Goal: Task Accomplishment & Management: Complete application form

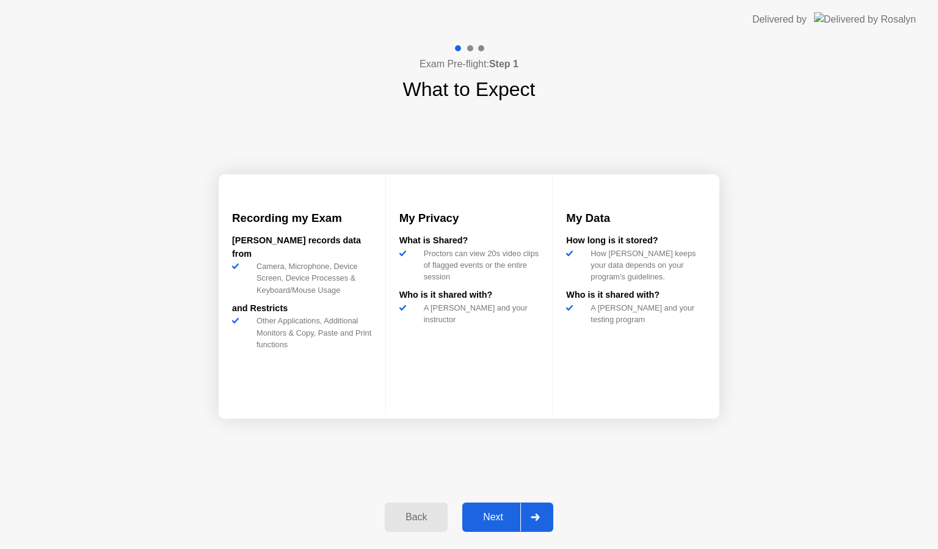
click at [489, 521] on div "Next" at bounding box center [493, 516] width 54 height 11
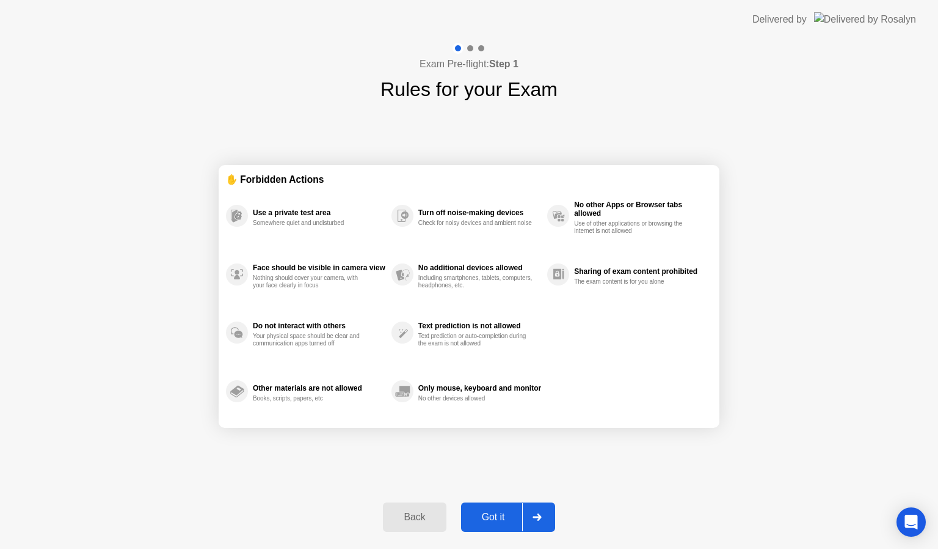
click at [489, 521] on div "Got it" at bounding box center [493, 516] width 57 height 11
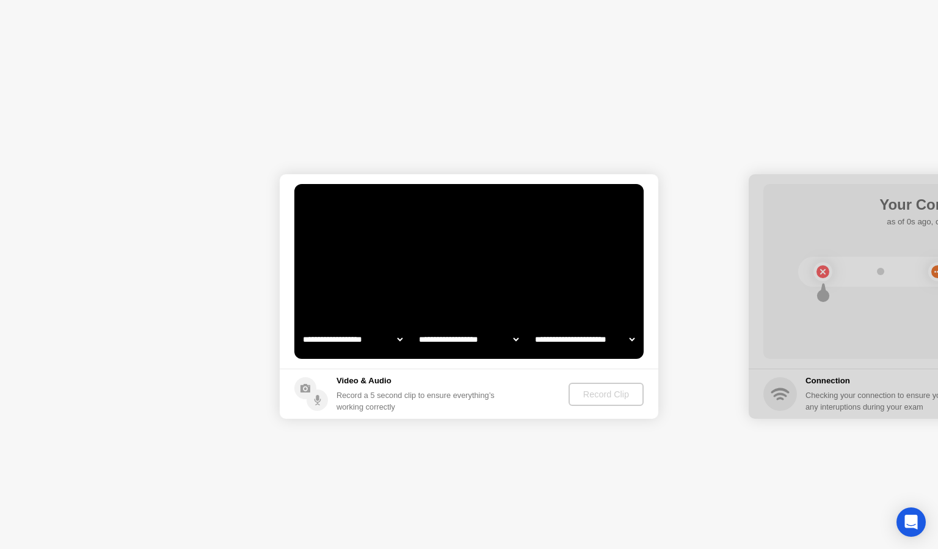
select select "**********"
select select "*******"
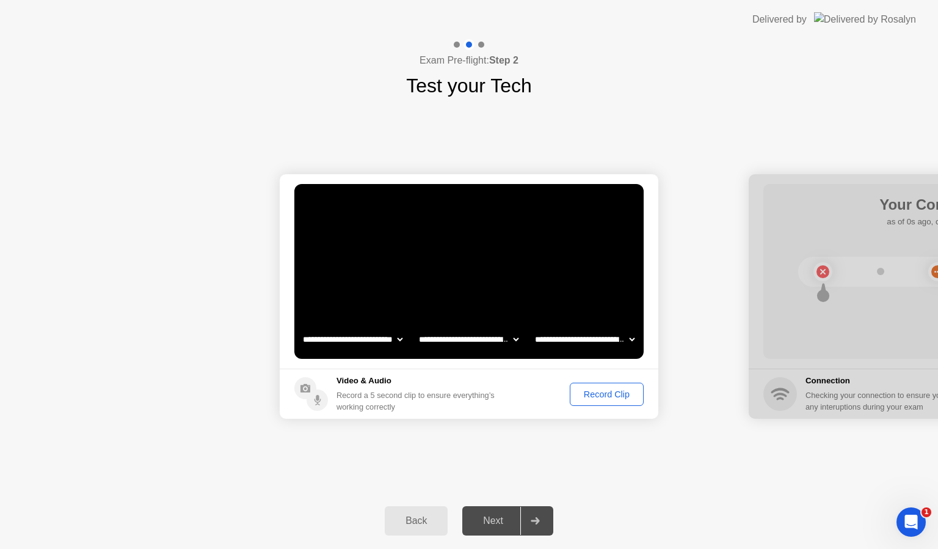
click at [582, 396] on div "Record Clip" at bounding box center [606, 394] width 65 height 10
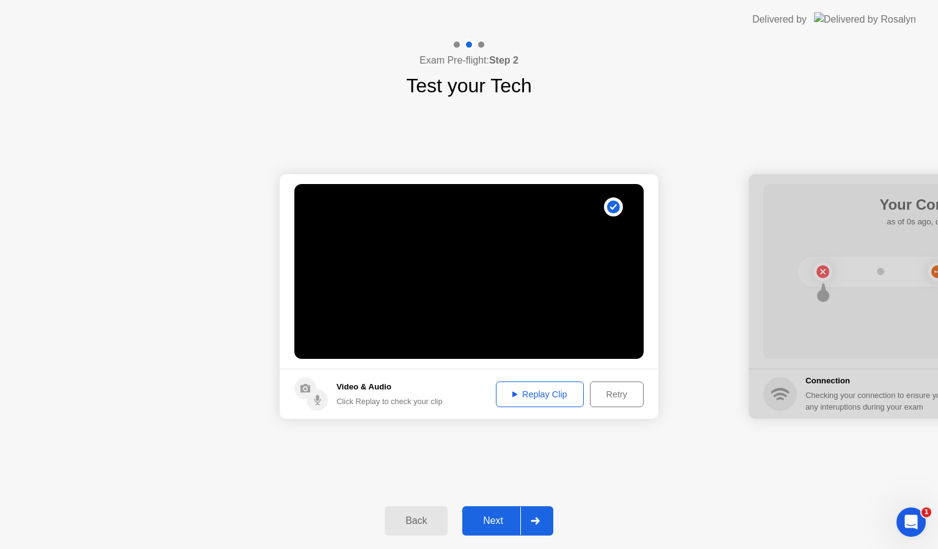
click at [488, 525] on div "Next" at bounding box center [493, 520] width 54 height 11
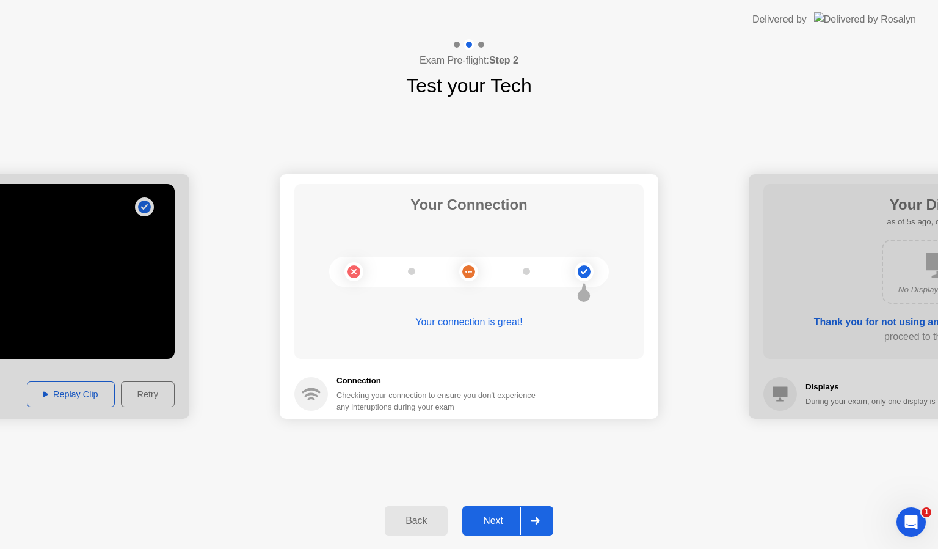
click at [488, 525] on div "Next" at bounding box center [493, 520] width 54 height 11
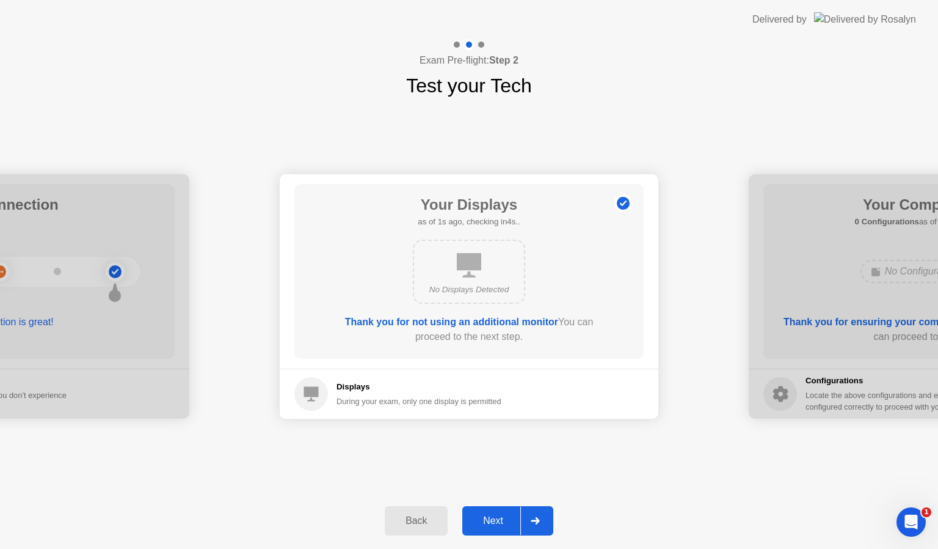
click at [488, 525] on div "Next" at bounding box center [493, 520] width 54 height 11
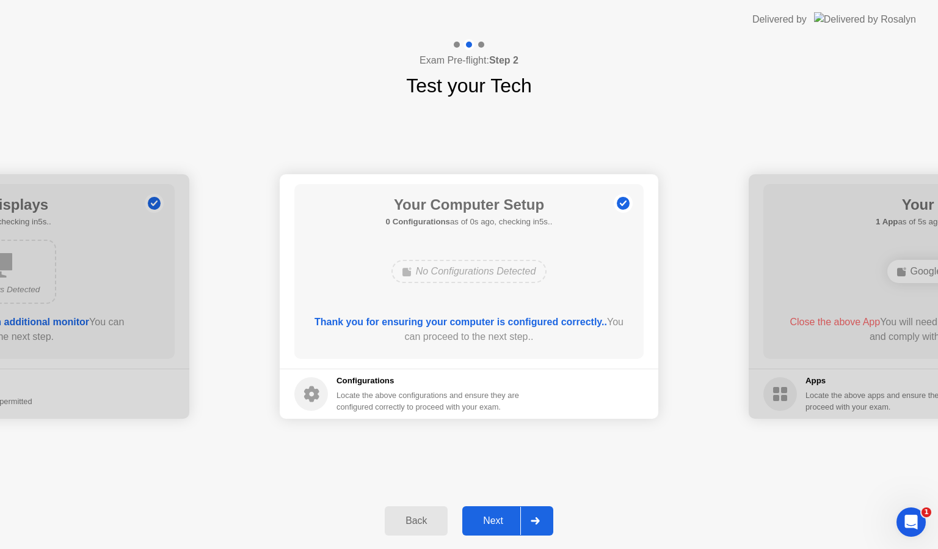
click at [488, 525] on div "Next" at bounding box center [493, 520] width 54 height 11
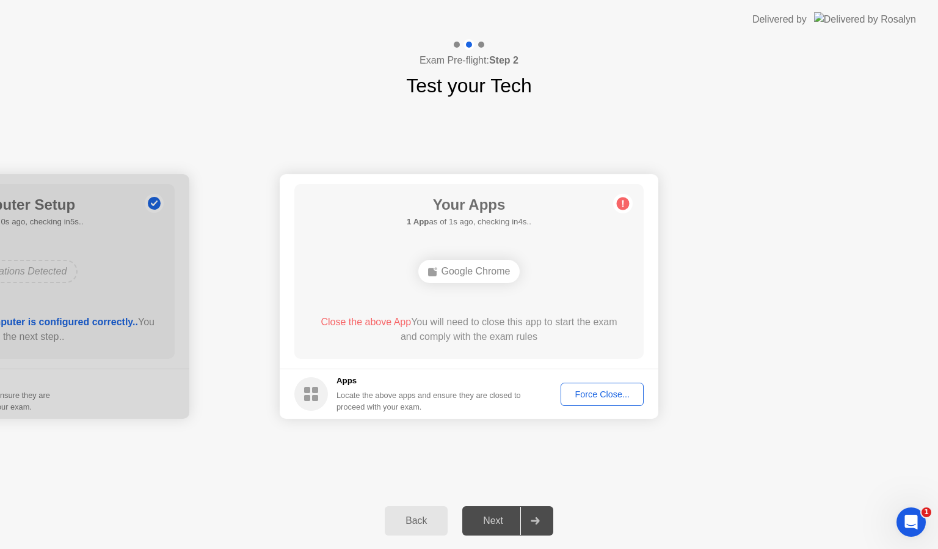
click at [591, 393] on div "Force Close..." at bounding box center [602, 394] width 75 height 10
click at [615, 390] on div "Force Close..." at bounding box center [602, 394] width 75 height 10
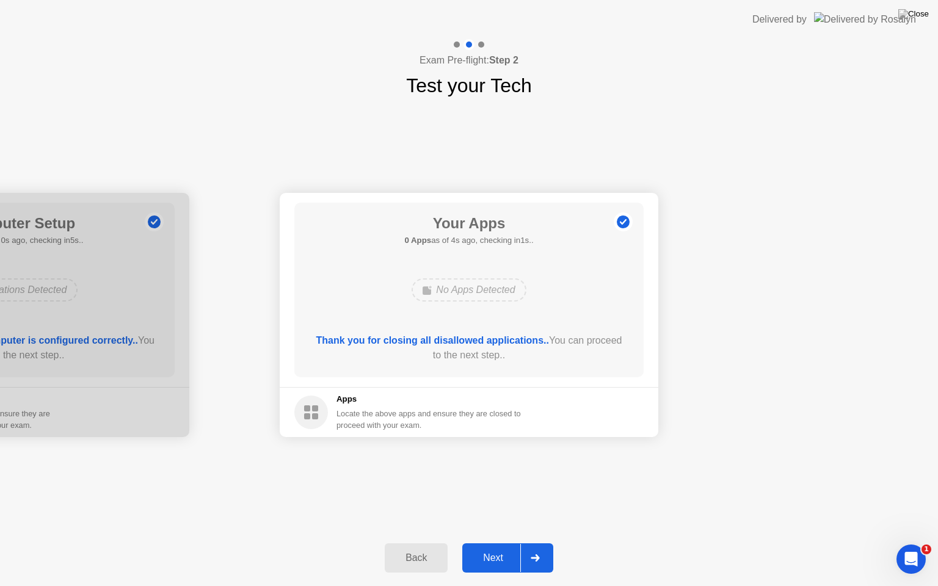
click at [499, 548] on div "Next" at bounding box center [493, 558] width 54 height 11
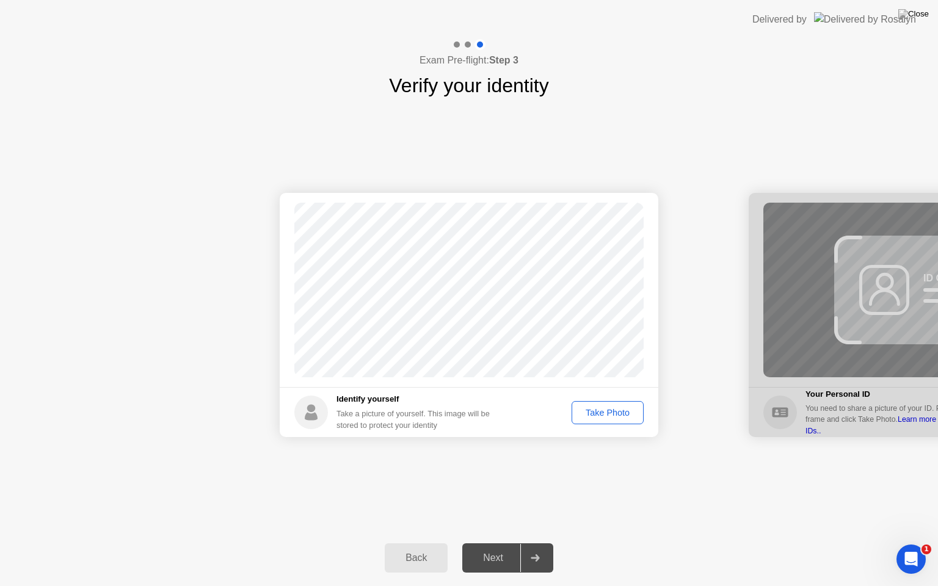
click at [594, 409] on div "Take Photo" at bounding box center [608, 413] width 64 height 10
click at [499, 548] on div "Next" at bounding box center [493, 558] width 54 height 11
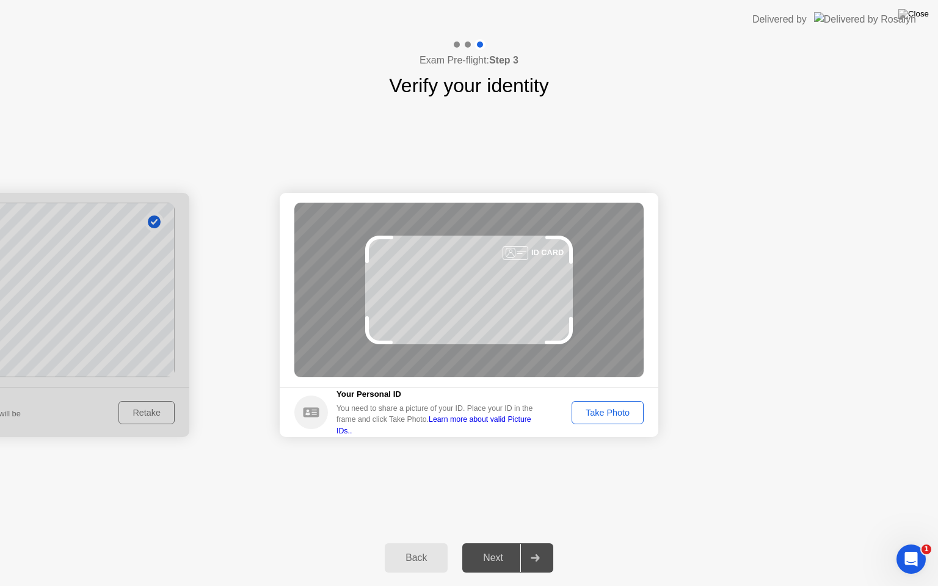
click at [589, 415] on div "Take Photo" at bounding box center [608, 413] width 64 height 10
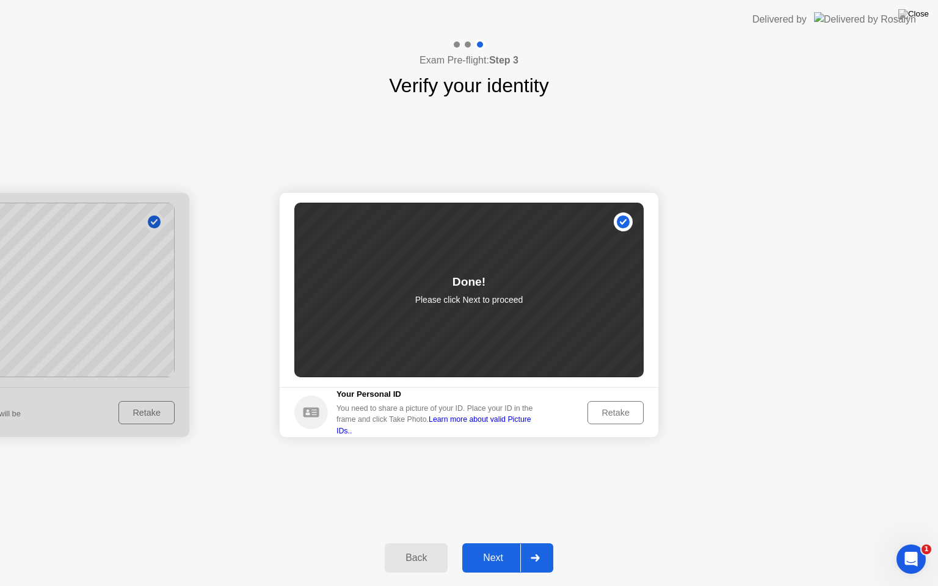
click at [506, 548] on div "Next" at bounding box center [493, 558] width 54 height 11
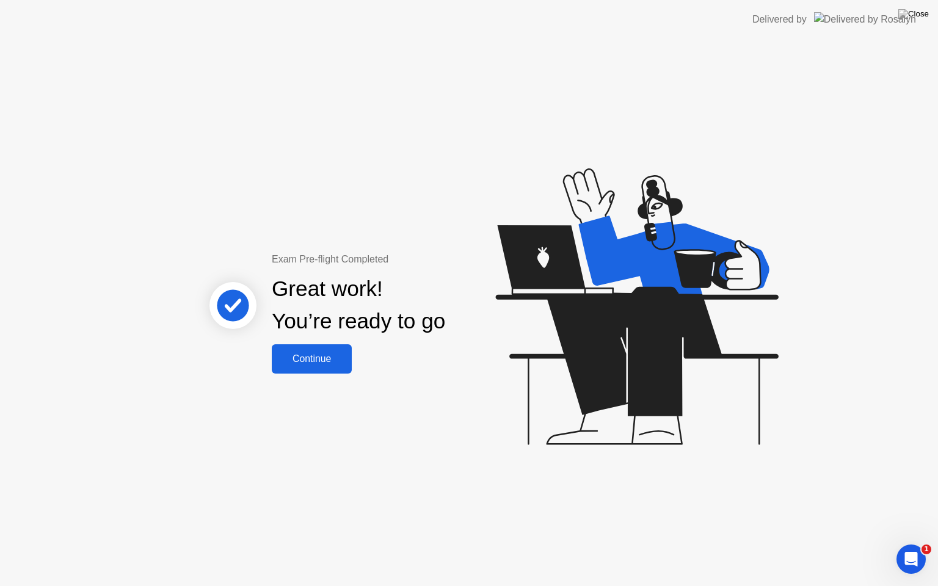
click at [325, 372] on button "Continue" at bounding box center [312, 359] width 80 height 29
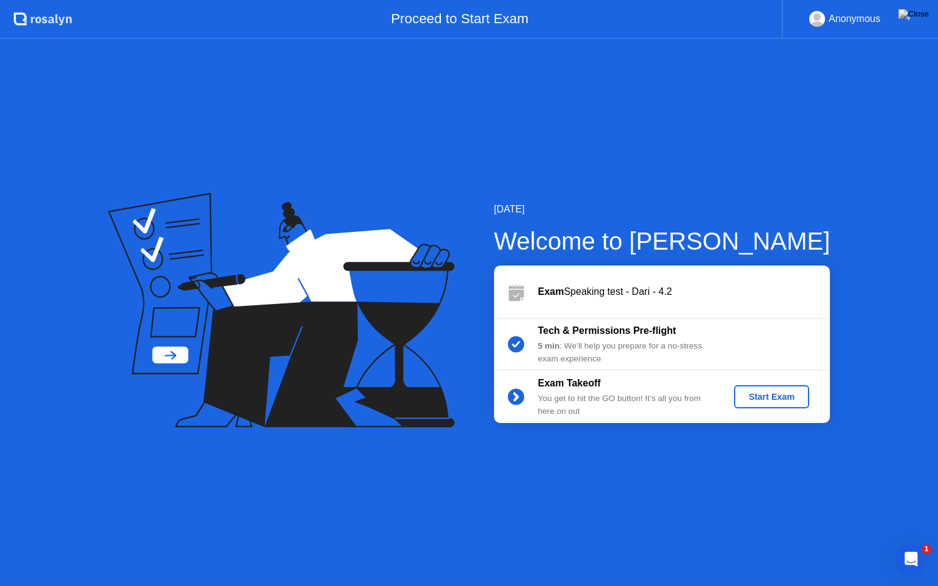
click at [766, 389] on button "Start Exam" at bounding box center [771, 396] width 75 height 23
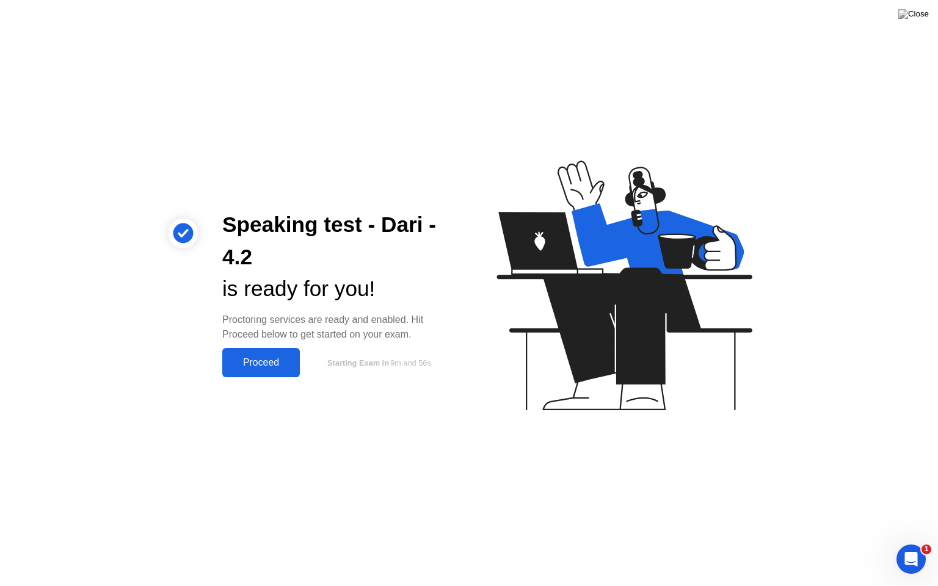
click at [266, 374] on button "Proceed" at bounding box center [261, 362] width 78 height 29
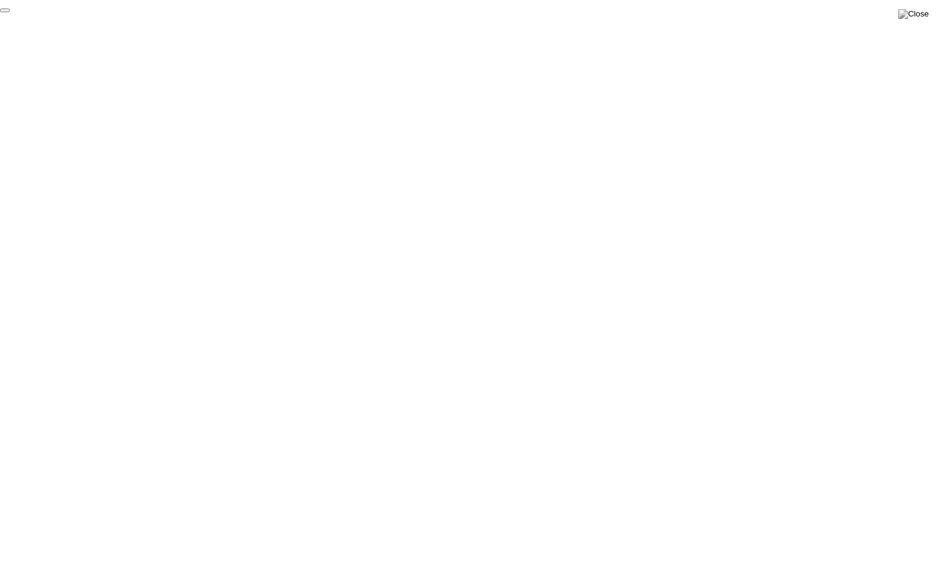
click div "End Proctoring Session"
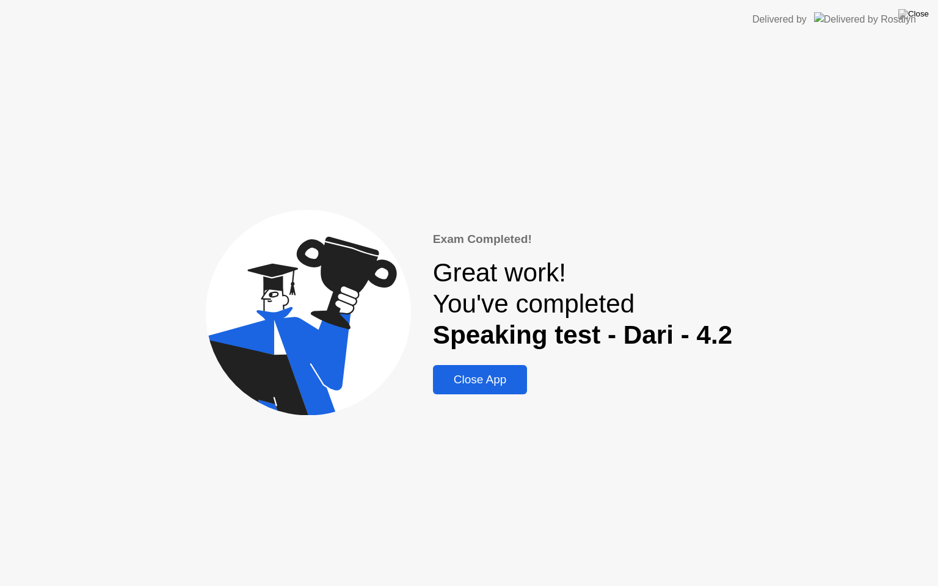
click at [489, 387] on div "Close App" at bounding box center [480, 379] width 87 height 13
